Goal: Find specific page/section: Find specific page/section

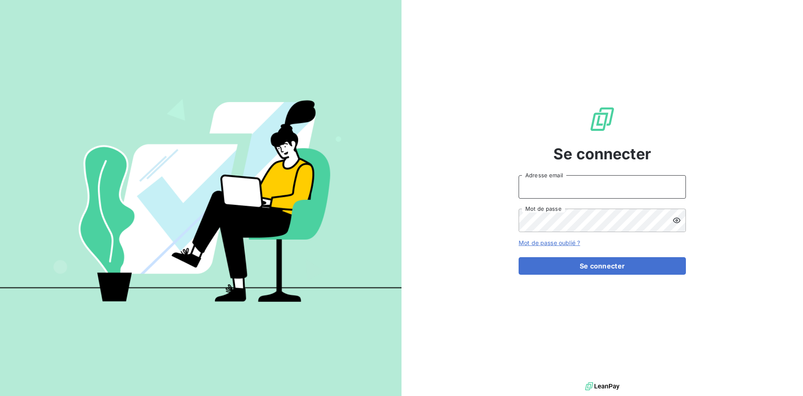
click at [586, 187] on input "Adresse email" at bounding box center [602, 186] width 167 height 23
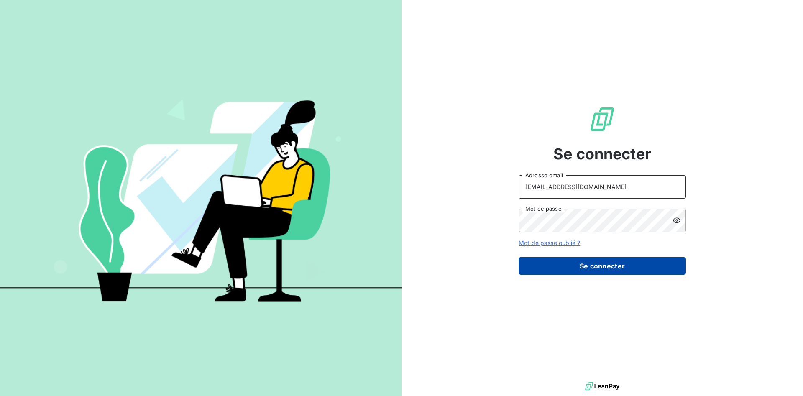
type input "[EMAIL_ADDRESS][DOMAIN_NAME]"
click at [570, 266] on button "Se connecter" at bounding box center [602, 266] width 167 height 18
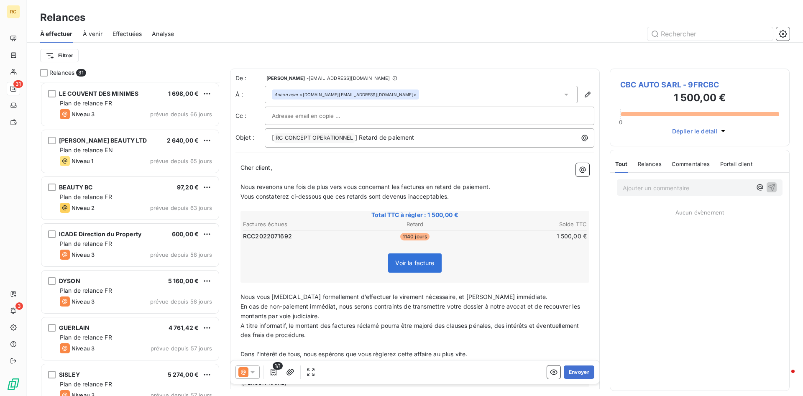
scroll to position [342, 0]
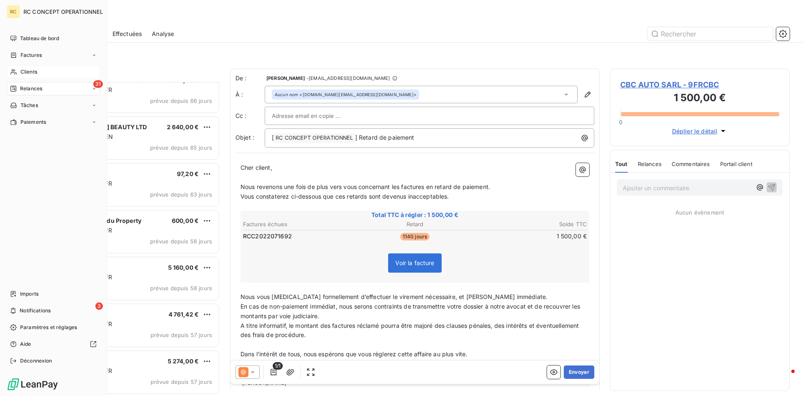
click at [22, 74] on span "Clients" at bounding box center [28, 72] width 17 height 8
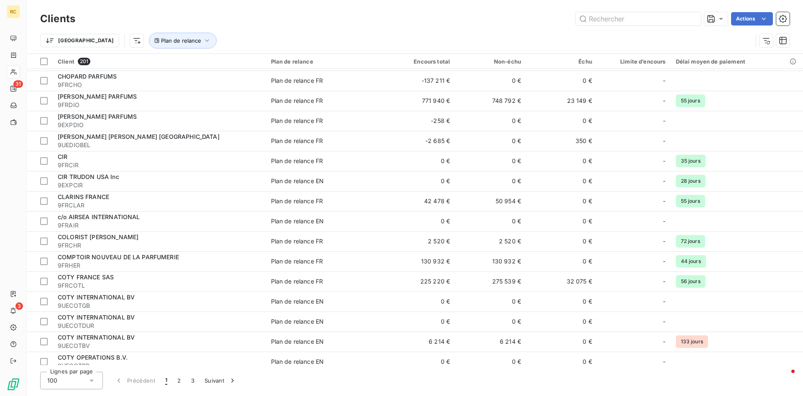
scroll to position [683, 0]
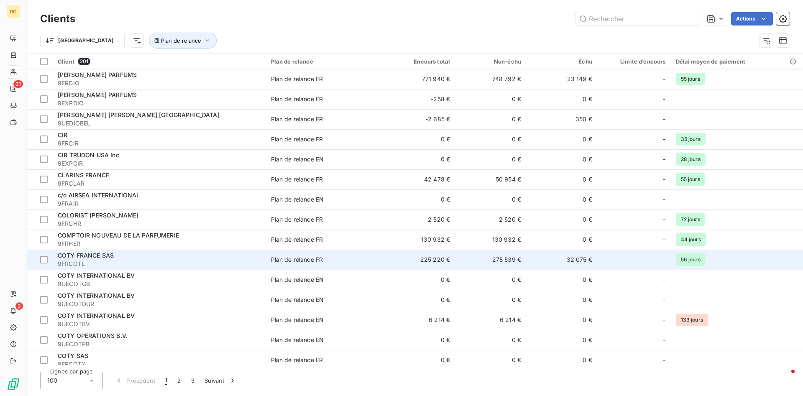
click at [75, 256] on span "COTY FRANCE SAS" at bounding box center [86, 255] width 56 height 7
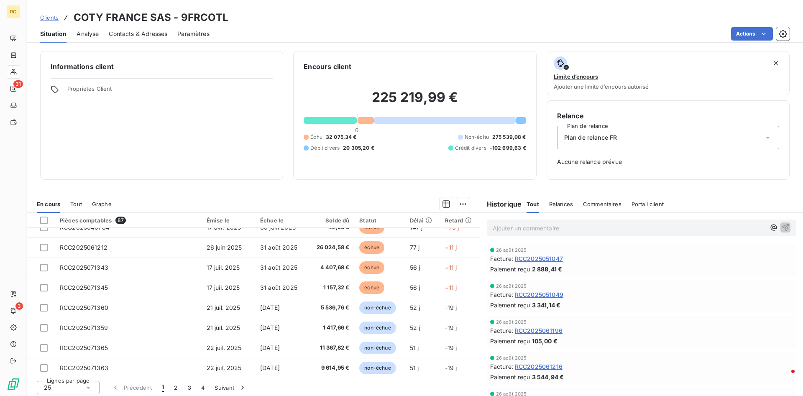
scroll to position [43, 0]
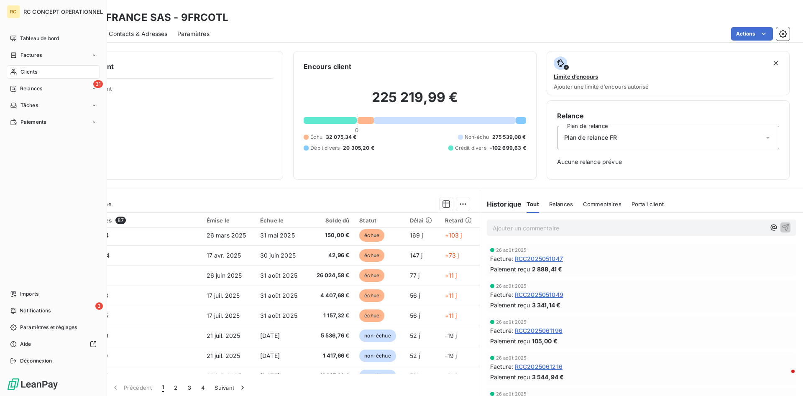
click at [27, 71] on span "Clients" at bounding box center [28, 72] width 17 height 8
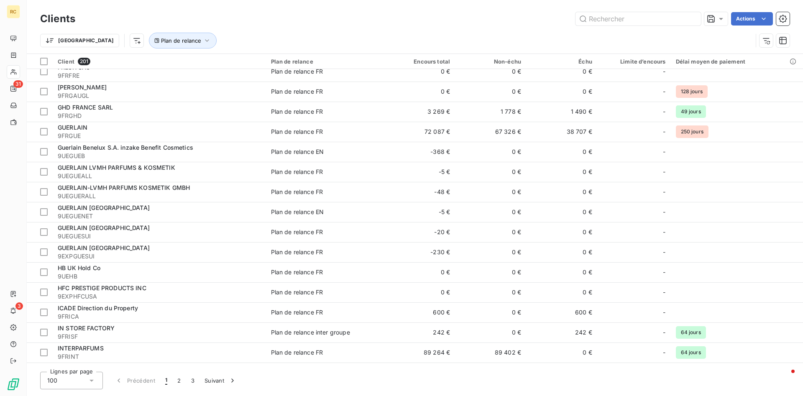
scroll to position [1712, 0]
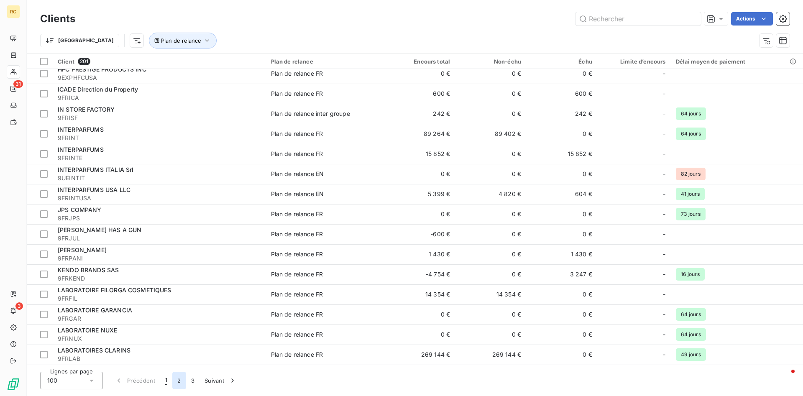
click at [180, 384] on button "2" at bounding box center [178, 381] width 13 height 18
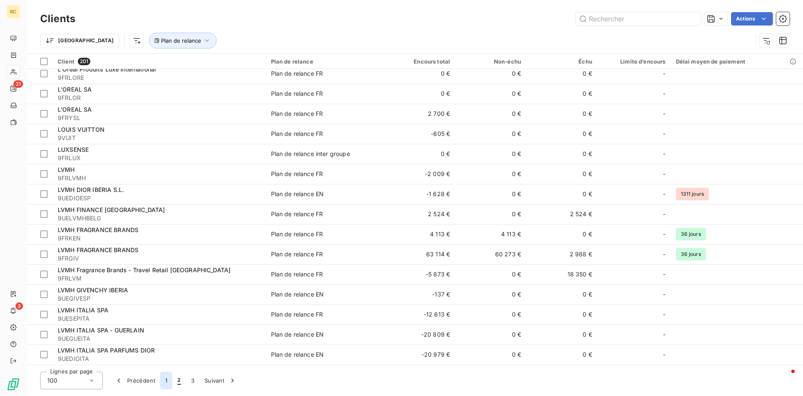
click at [167, 379] on button "1" at bounding box center [166, 381] width 12 height 18
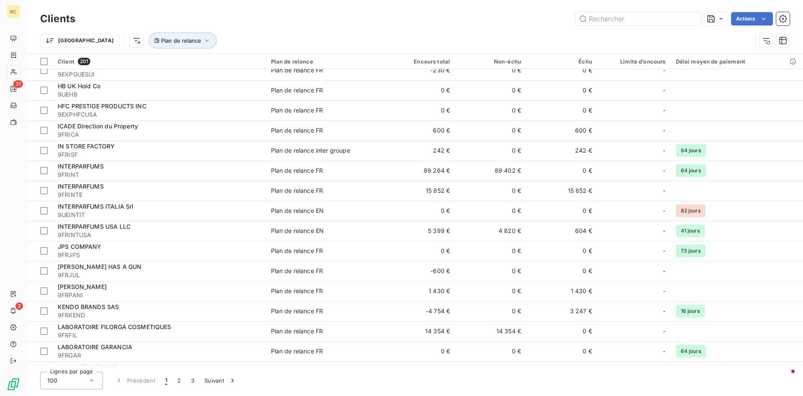
scroll to position [1712, 0]
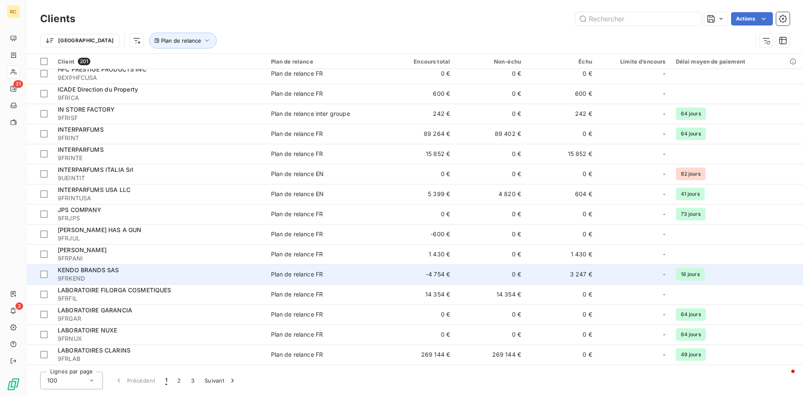
click at [84, 272] on span "KENDO BRANDS SAS" at bounding box center [88, 269] width 61 height 7
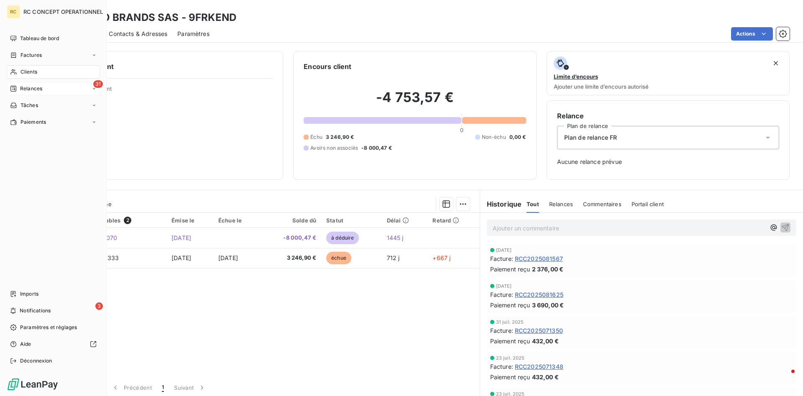
click at [35, 91] on span "Relances" at bounding box center [31, 89] width 22 height 8
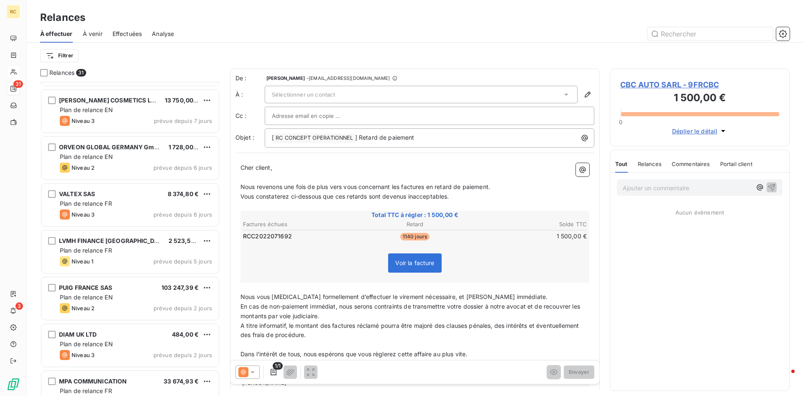
scroll to position [1139, 0]
